Goal: Find specific page/section: Find specific page/section

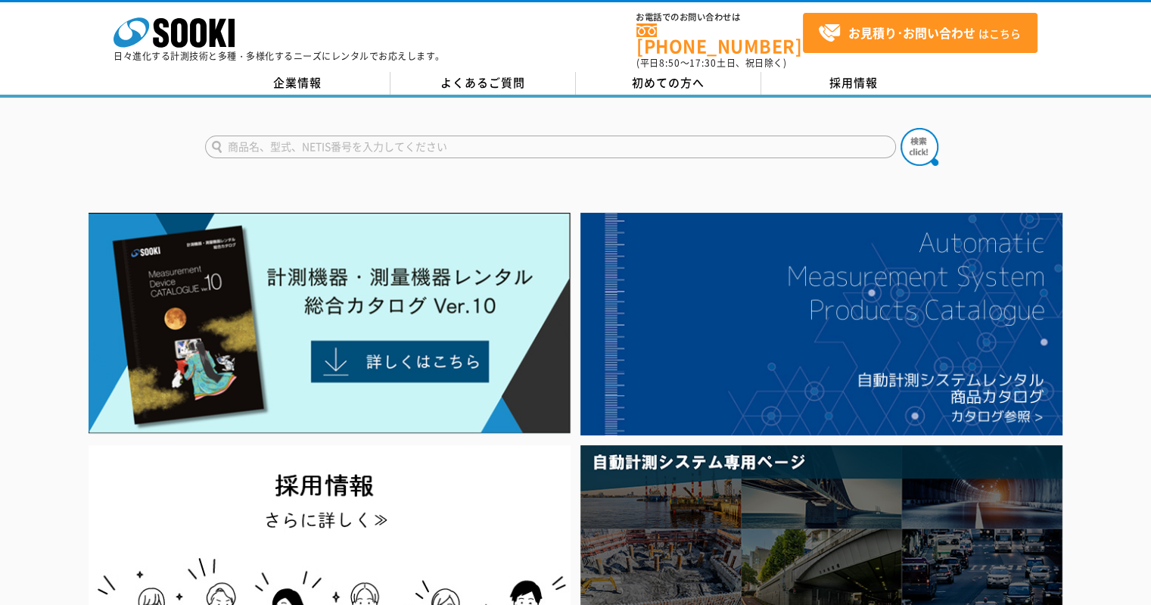
click at [422, 135] on input "text" at bounding box center [550, 146] width 691 height 23
type input "キャスポル"
click at [900, 128] on button at bounding box center [919, 147] width 38 height 38
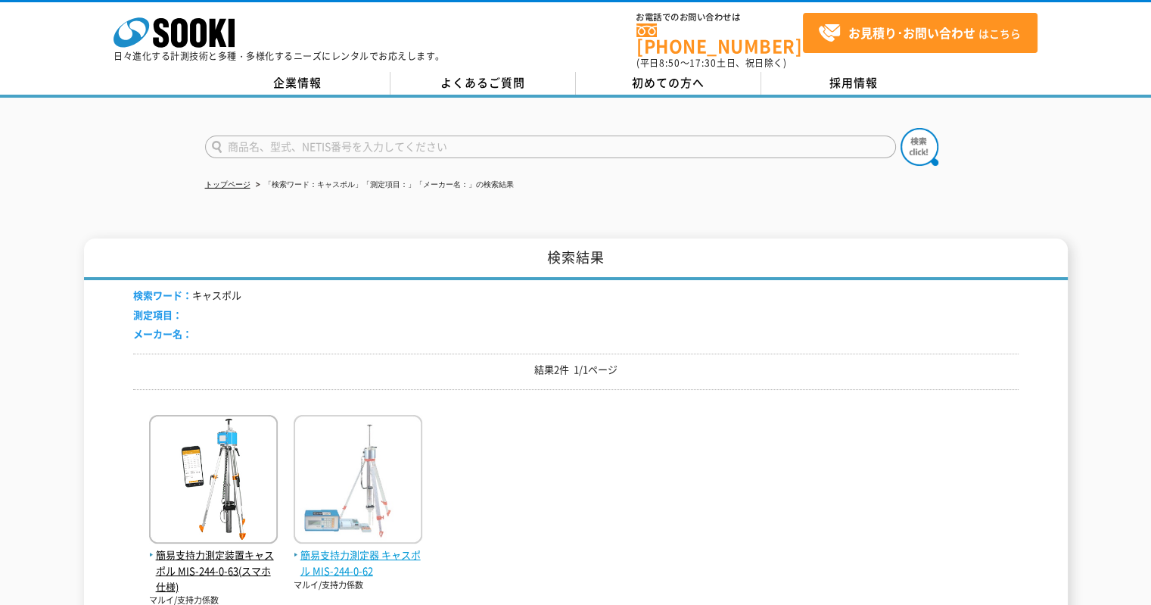
click at [343, 460] on img at bounding box center [358, 481] width 129 height 132
